Goal: Information Seeking & Learning: Learn about a topic

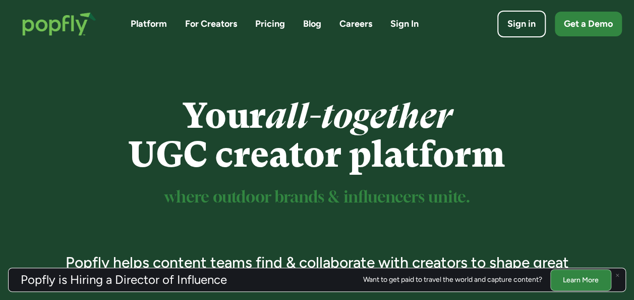
click at [359, 26] on link "Careers" at bounding box center [356, 24] width 33 height 13
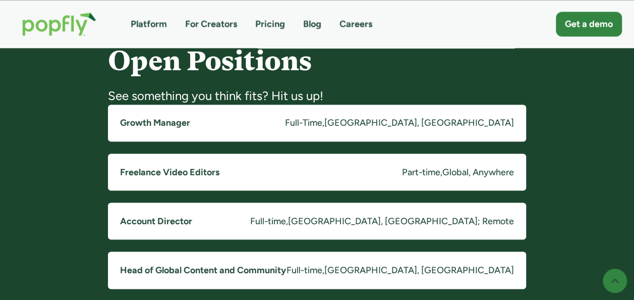
scroll to position [788, 0]
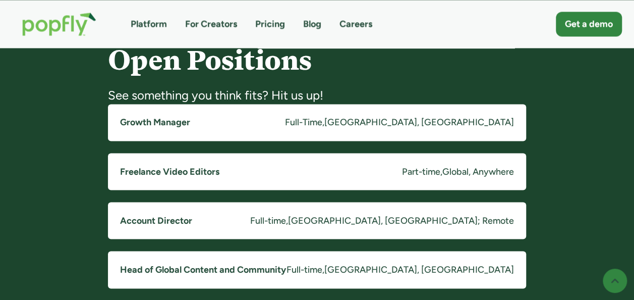
click at [161, 118] on h5 "Growth Manager" at bounding box center [155, 122] width 70 height 13
click at [198, 169] on h5 "Freelance Video Editors" at bounding box center [169, 171] width 99 height 13
click at [179, 216] on h5 "Account Director" at bounding box center [156, 220] width 72 height 13
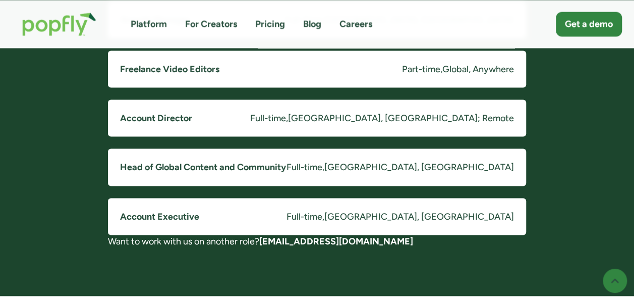
scroll to position [891, 0]
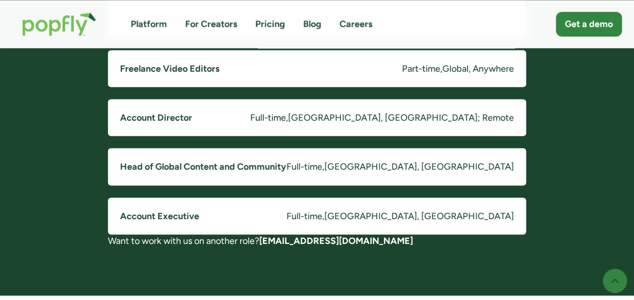
click at [188, 161] on h5 "Head of Global Content and Community" at bounding box center [203, 166] width 166 height 13
click at [180, 213] on h5 "Account Executive" at bounding box center [159, 215] width 79 height 13
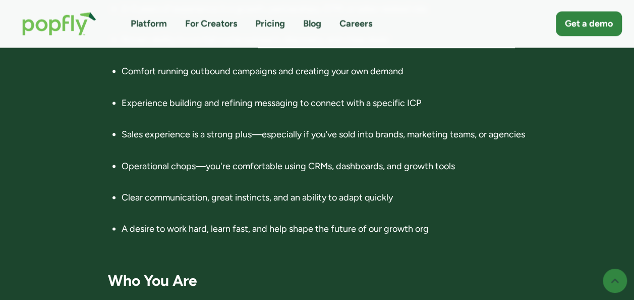
scroll to position [957, 0]
drag, startPoint x: 311, startPoint y: 178, endPoint x: 388, endPoint y: 177, distance: 77.2
click at [388, 177] on li "Operational chops—you're comfortable using CRMs, dashboards, and growth tools" at bounding box center [324, 171] width 405 height 25
copy li "CRMs, dashboards,"
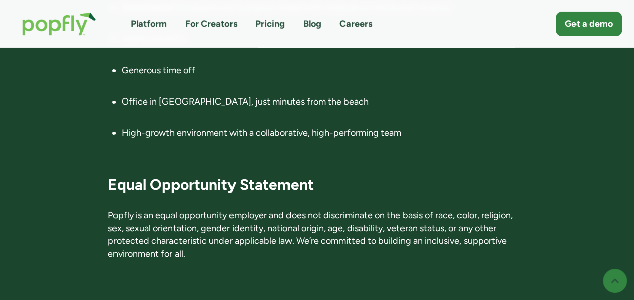
scroll to position [1710, 0]
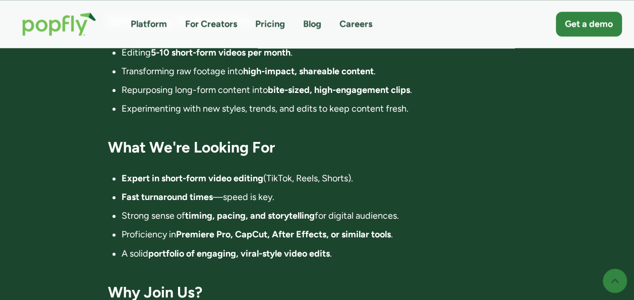
scroll to position [620, 0]
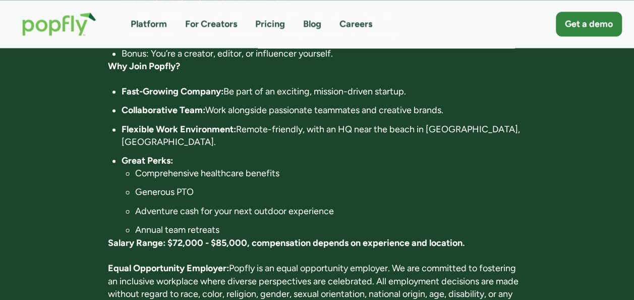
scroll to position [702, 0]
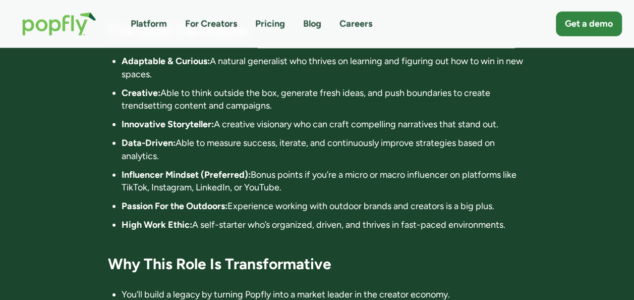
scroll to position [1370, 0]
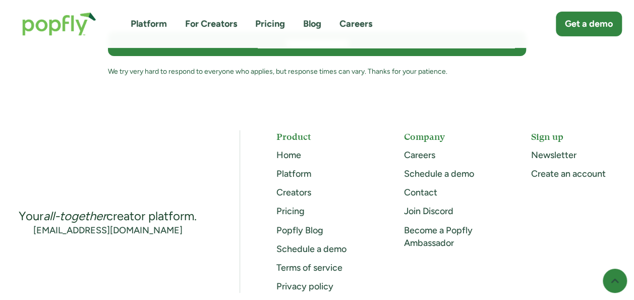
scroll to position [1889, 0]
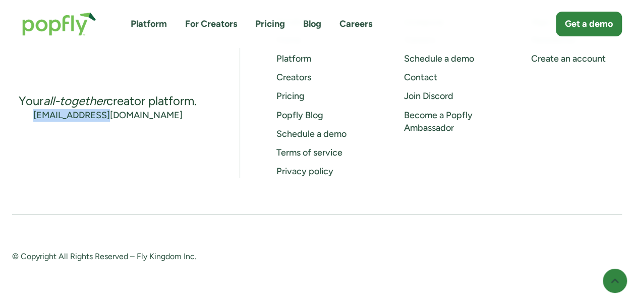
drag, startPoint x: 153, startPoint y: 112, endPoint x: 71, endPoint y: 123, distance: 82.4
click at [71, 123] on div "Your all-together creator platform. [EMAIL_ADDRESS][DOMAIN_NAME] Product Home P…" at bounding box center [317, 96] width 610 height 163
copy div "[EMAIL_ADDRESS][DOMAIN_NAME]"
